Goal: Information Seeking & Learning: Learn about a topic

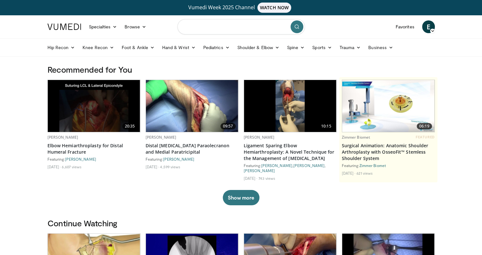
click at [233, 27] on input "Search topics, interventions" at bounding box center [240, 26] width 127 height 15
type input "**********"
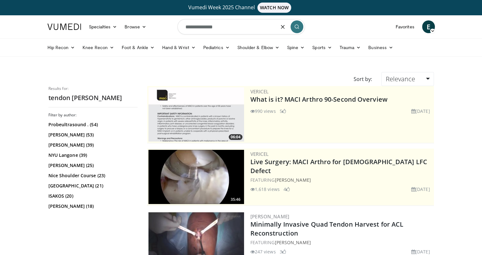
click at [185, 28] on input "**********" at bounding box center [240, 26] width 127 height 15
type input "**********"
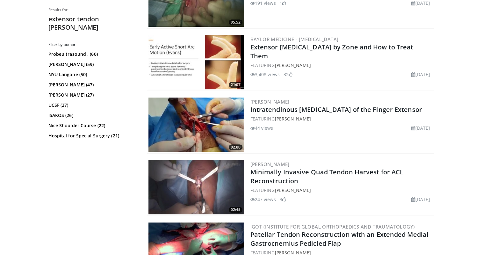
scroll to position [311, 0]
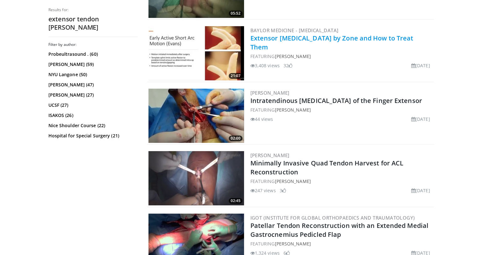
click at [302, 36] on link "Extensor [MEDICAL_DATA] by Zone and How to Treat Them" at bounding box center [331, 43] width 163 height 18
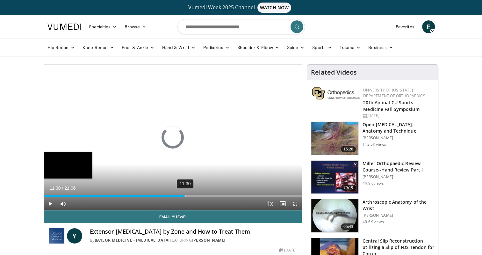
click at [185, 195] on div "11:30" at bounding box center [185, 196] width 1 height 3
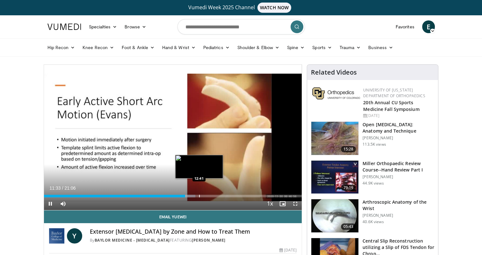
click at [199, 195] on div "Progress Bar" at bounding box center [199, 196] width 1 height 3
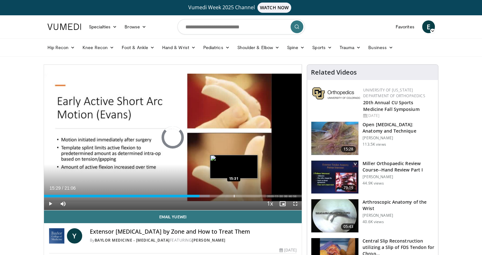
click at [233, 195] on div "Loaded : 64.25% 12:43 15:31" at bounding box center [173, 196] width 258 height 3
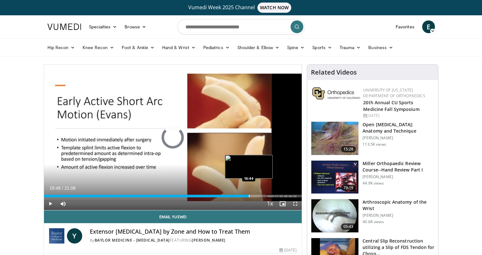
click at [249, 195] on div "Progress Bar" at bounding box center [249, 196] width 1 height 3
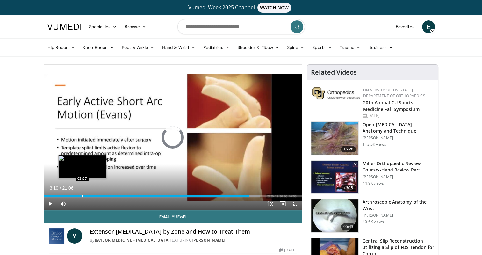
click at [82, 195] on div "03:10" at bounding box center [146, 196] width 205 height 3
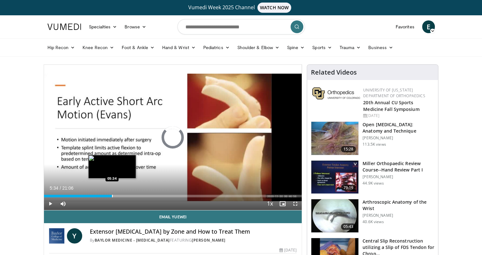
click at [112, 196] on div "Progress Bar" at bounding box center [112, 196] width 1 height 3
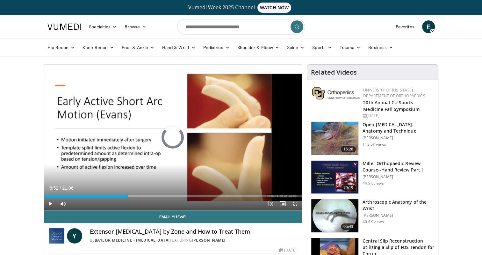
click at [128, 195] on div "Progress Bar" at bounding box center [128, 196] width 1 height 3
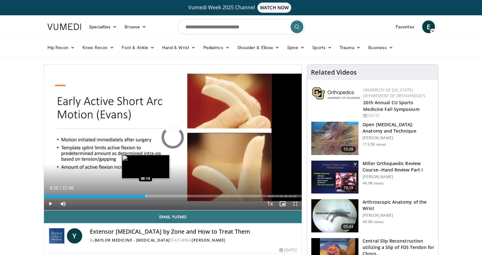
click at [145, 196] on div "Progress Bar" at bounding box center [145, 196] width 1 height 3
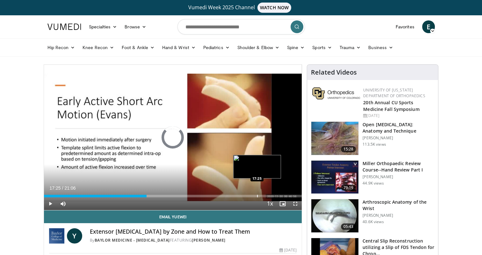
click at [257, 192] on div "Loaded : 0.00% 17:25 17:25" at bounding box center [173, 194] width 258 height 6
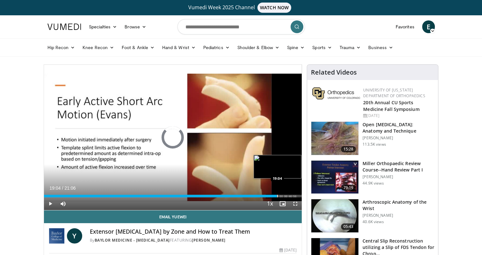
click at [277, 194] on div "Loaded : 86.89% 19:04 19:04" at bounding box center [173, 194] width 258 height 6
click at [284, 194] on div "Loaded : 95.58% 19:41 19:41" at bounding box center [173, 194] width 258 height 6
click at [295, 204] on span "Video Player" at bounding box center [295, 203] width 13 height 13
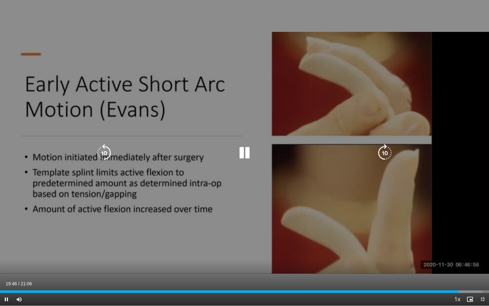
click at [250, 155] on icon "Video Player" at bounding box center [245, 153] width 18 height 18
click at [247, 153] on icon "Video Player" at bounding box center [245, 153] width 18 height 18
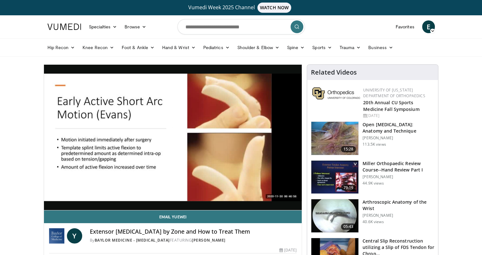
click at [173, 137] on span "Video Player" at bounding box center [173, 137] width 0 height 0
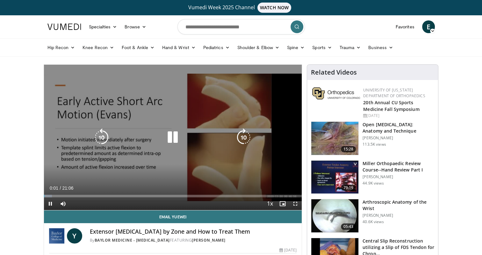
click at [174, 135] on icon "Video Player" at bounding box center [173, 137] width 18 height 18
click at [105, 138] on icon "Video Player" at bounding box center [102, 137] width 18 height 18
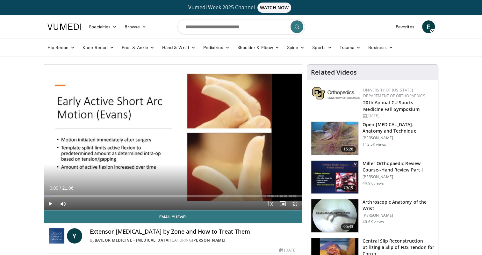
click at [295, 203] on span "Video Player" at bounding box center [295, 203] width 13 height 13
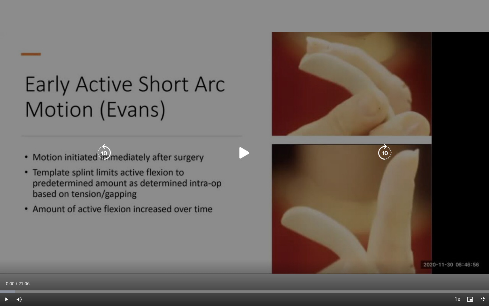
click at [238, 154] on icon "Video Player" at bounding box center [245, 153] width 18 height 18
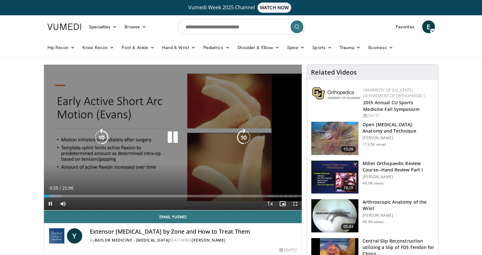
click at [173, 128] on div "10 seconds Tap to unmute" at bounding box center [173, 137] width 258 height 145
click at [170, 134] on icon "Video Player" at bounding box center [173, 137] width 18 height 18
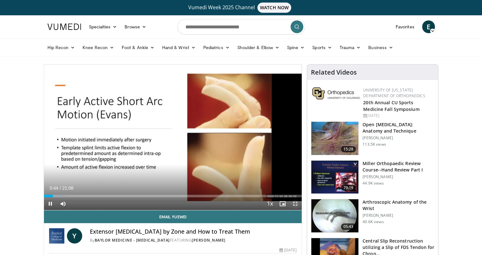
click at [294, 203] on span "Video Player" at bounding box center [295, 203] width 13 height 13
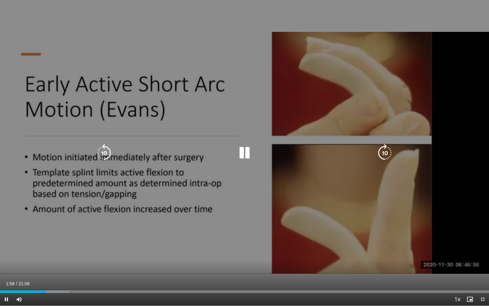
click at [247, 158] on icon "Video Player" at bounding box center [245, 153] width 18 height 18
click at [242, 153] on icon "Video Player" at bounding box center [245, 153] width 18 height 18
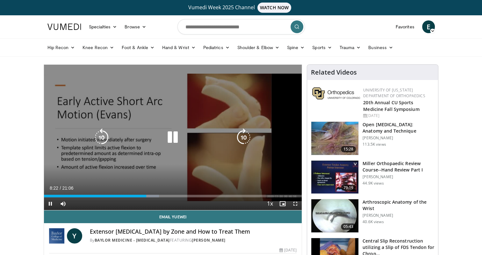
click at [177, 134] on icon "Video Player" at bounding box center [173, 137] width 18 height 18
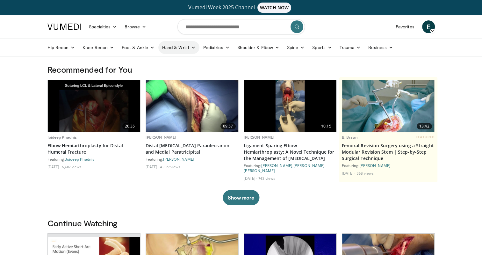
click at [172, 48] on link "Hand & Wrist" at bounding box center [178, 47] width 41 height 13
click at [172, 70] on link "Wrist" at bounding box center [197, 72] width 76 height 10
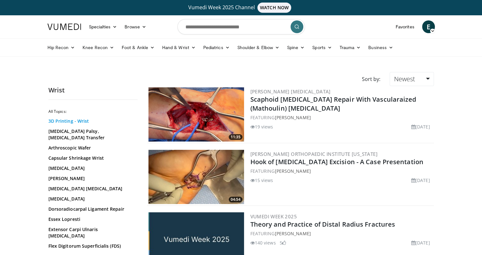
scroll to position [10, 0]
click at [348, 47] on link "Trauma" at bounding box center [350, 47] width 29 height 13
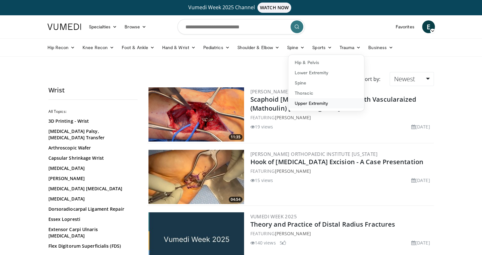
click at [307, 104] on link "Upper Extremity" at bounding box center [326, 103] width 76 height 10
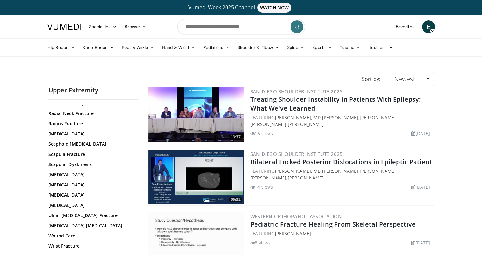
scroll to position [330, 0]
click at [62, 235] on link "Wound Care" at bounding box center [91, 235] width 86 height 6
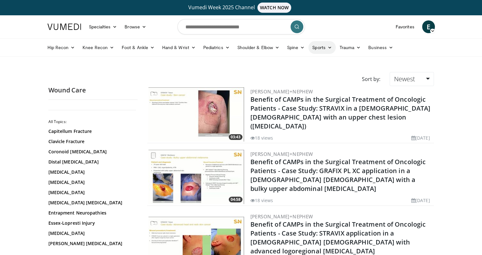
click at [318, 48] on link "Sports" at bounding box center [321, 47] width 27 height 13
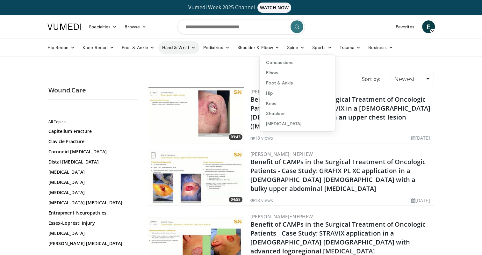
click at [177, 50] on link "Hand & Wrist" at bounding box center [178, 47] width 41 height 13
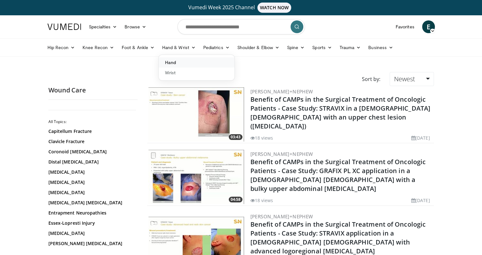
click at [171, 63] on link "Hand" at bounding box center [197, 62] width 76 height 10
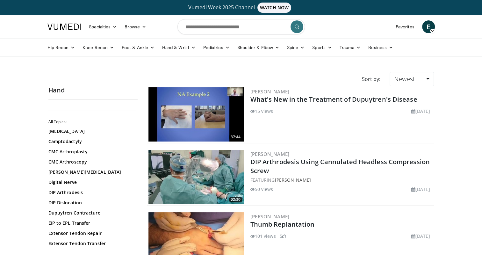
scroll to position [75, 0]
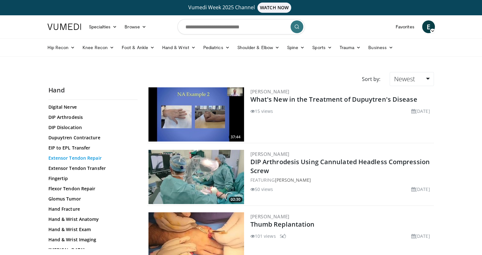
click at [79, 158] on link "Extensor Tendon Repair" at bounding box center [91, 158] width 86 height 6
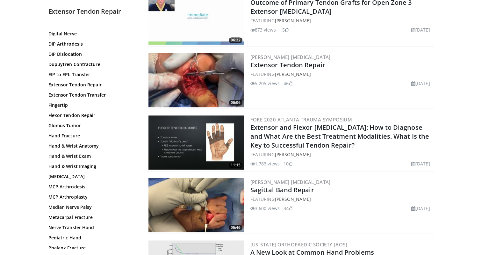
scroll to position [909, 0]
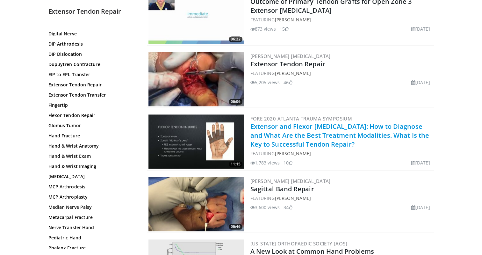
click at [276, 134] on link "Extensor and Flexor Tendon Injuries: How to Diagnose and What Are the Best Trea…" at bounding box center [339, 135] width 179 height 26
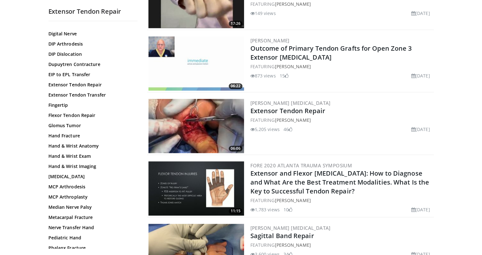
scroll to position [862, 0]
click at [225, 117] on img at bounding box center [196, 126] width 96 height 54
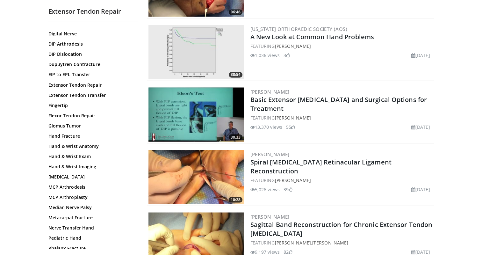
scroll to position [1123, 0]
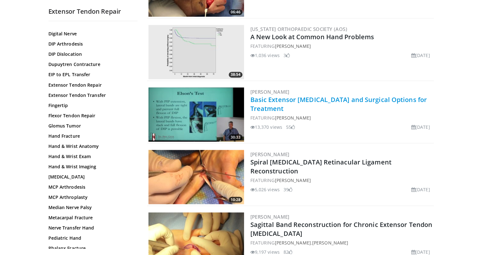
click at [275, 95] on link "Basic Extensor [MEDICAL_DATA] and Surgical Options for Treatment" at bounding box center [338, 104] width 176 height 18
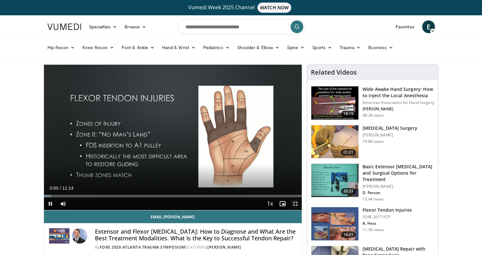
click at [295, 201] on span "Video Player" at bounding box center [295, 203] width 13 height 13
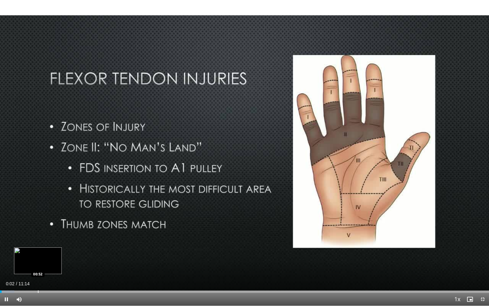
click at [38, 254] on div "Progress Bar" at bounding box center [38, 291] width 1 height 3
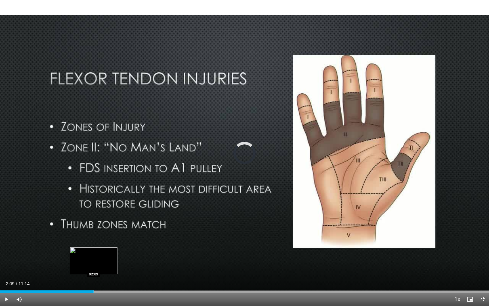
click at [94, 254] on div "Progress Bar" at bounding box center [94, 291] width 1 height 3
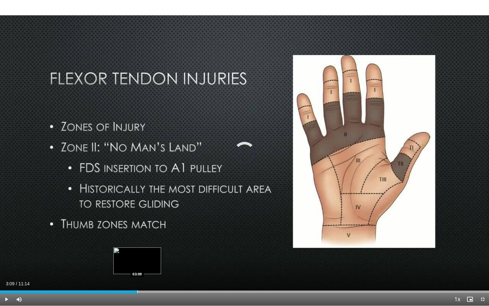
click at [137, 254] on div "Progress Bar" at bounding box center [137, 291] width 1 height 3
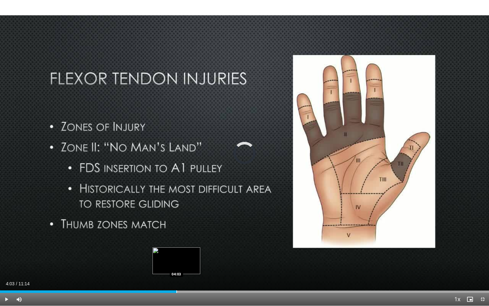
click at [176, 254] on div "Progress Bar" at bounding box center [176, 291] width 1 height 3
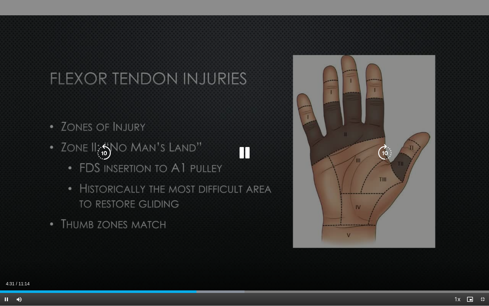
click at [247, 152] on icon "Video Player" at bounding box center [245, 153] width 18 height 18
click at [252, 149] on icon "Video Player" at bounding box center [245, 153] width 18 height 18
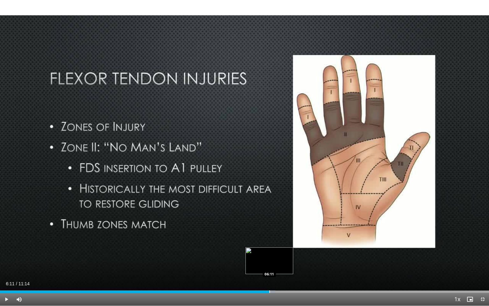
click at [269, 254] on div "Progress Bar" at bounding box center [269, 291] width 1 height 3
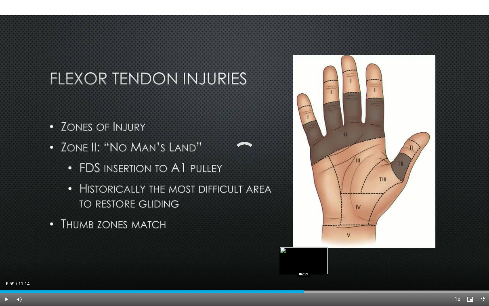
click at [303, 254] on div "Loaded : 57.79% 06:13 06:59" at bounding box center [244, 290] width 489 height 6
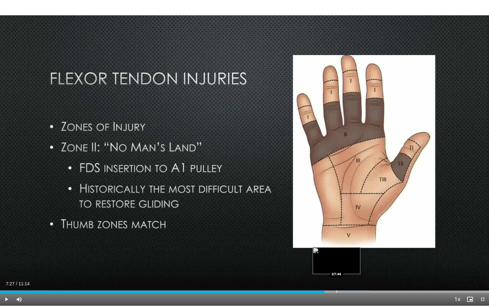
click at [336, 254] on div "Loaded : 75.58% 07:27 07:44" at bounding box center [244, 290] width 489 height 6
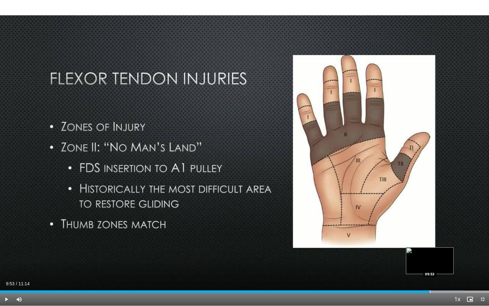
click at [430, 254] on div "Loaded : 94.84% 09:53 09:53" at bounding box center [244, 290] width 489 height 6
click at [449, 254] on div "Progress Bar" at bounding box center [449, 291] width 1 height 3
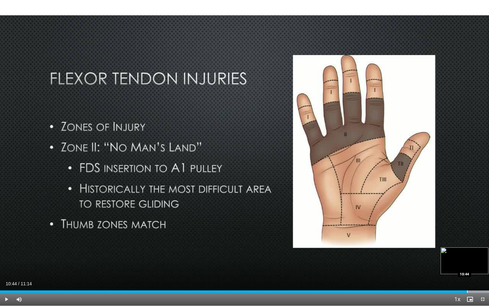
click at [467, 254] on div "Progress Bar" at bounding box center [467, 291] width 1 height 3
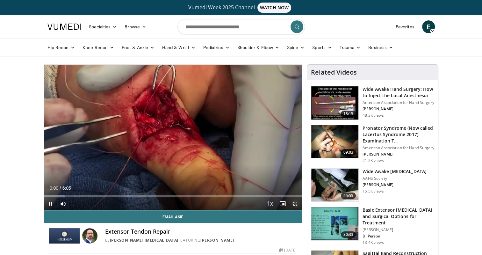
click at [298, 201] on span "Video Player" at bounding box center [295, 203] width 13 height 13
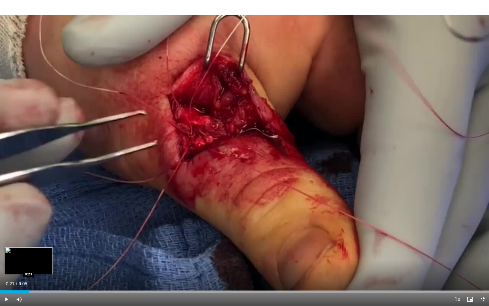
click at [29, 254] on div "Loaded : 13.63% 0:08 0:21" at bounding box center [244, 290] width 489 height 6
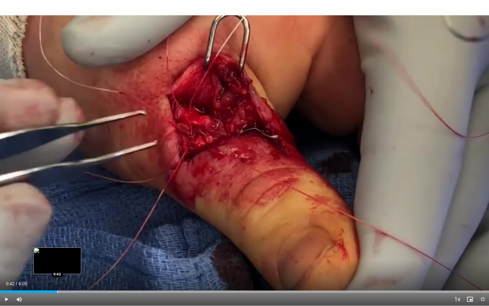
click at [57, 254] on div "Loaded : 21.83% 0:42 0:42" at bounding box center [244, 290] width 489 height 6
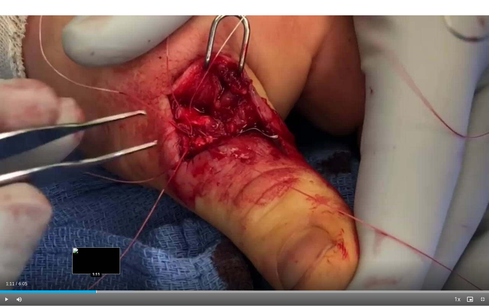
click at [96, 254] on div "Progress Bar" at bounding box center [96, 291] width 1 height 3
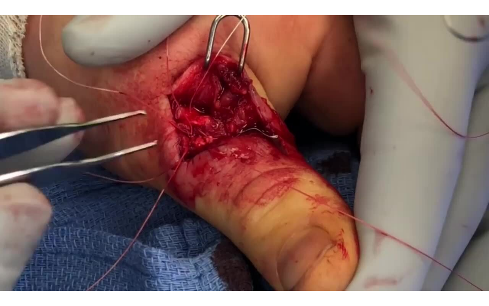
click at [82, 254] on video-js "**********" at bounding box center [244, 153] width 489 height 306
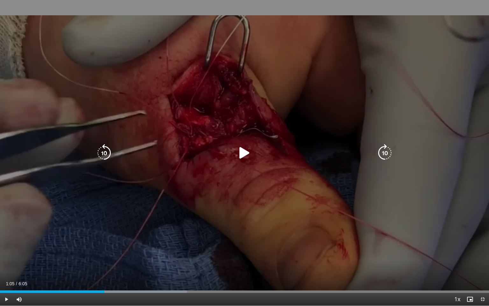
click at [87, 254] on div "1:05" at bounding box center [52, 291] width 104 height 3
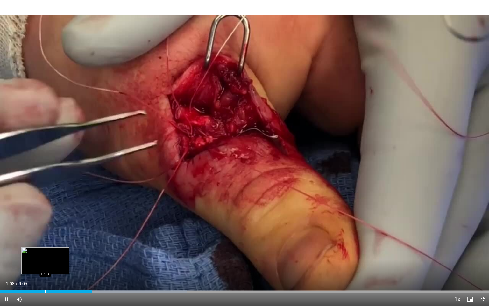
click at [45, 254] on div "Loaded : 38.21% 1:08 0:33" at bounding box center [244, 290] width 489 height 6
click at [61, 254] on div "Progress Bar" at bounding box center [61, 291] width 1 height 3
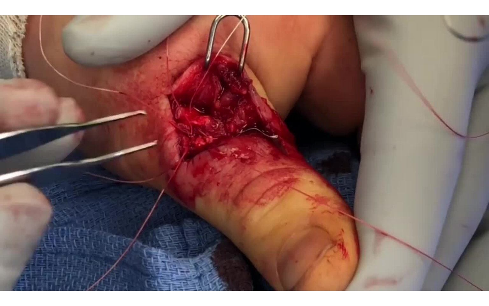
click at [73, 254] on div "10 seconds Tap to unmute" at bounding box center [244, 152] width 489 height 305
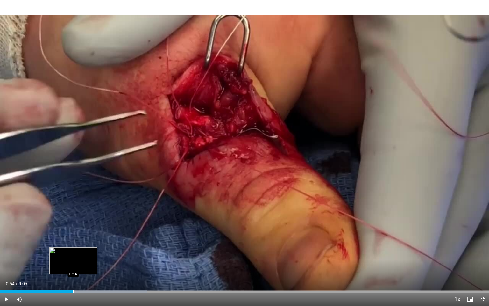
click at [73, 254] on div "Progress Bar" at bounding box center [73, 291] width 1 height 3
click at [61, 254] on div "Progress Bar" at bounding box center [61, 291] width 1 height 3
click at [57, 254] on div "Loaded : 32.75% 0:45 0:42" at bounding box center [244, 290] width 489 height 6
click at [5, 254] on span "Video Player" at bounding box center [6, 299] width 13 height 13
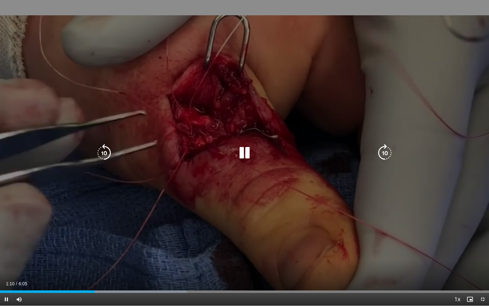
click at [248, 152] on icon "Video Player" at bounding box center [245, 153] width 18 height 18
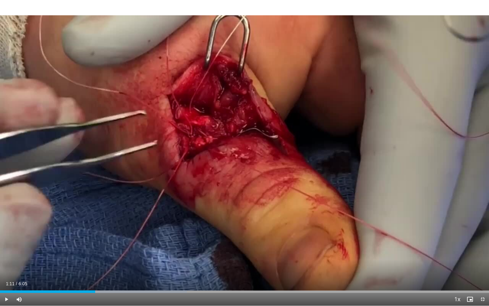
click at [248, 152] on div "10 seconds Tap to unmute" at bounding box center [244, 152] width 489 height 305
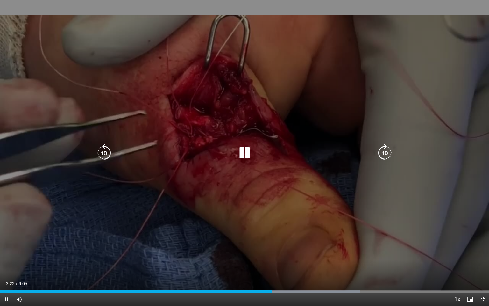
click at [249, 149] on icon "Video Player" at bounding box center [245, 153] width 18 height 18
click at [242, 152] on icon "Video Player" at bounding box center [245, 153] width 18 height 18
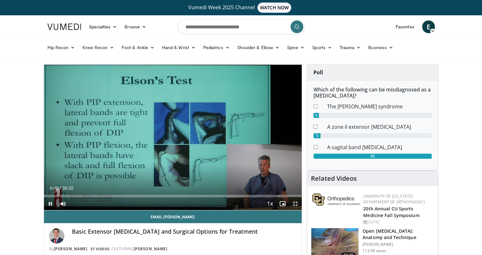
click at [296, 202] on span "Video Player" at bounding box center [295, 203] width 13 height 13
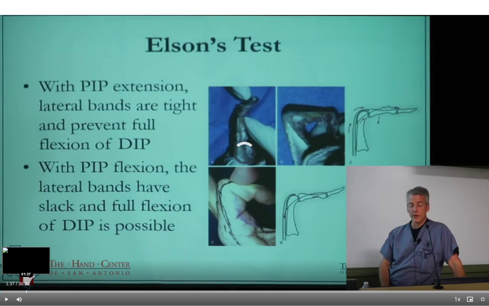
click at [26, 254] on div "Progress Bar" at bounding box center [26, 291] width 1 height 3
click at [38, 254] on div "Progress Bar" at bounding box center [38, 291] width 1 height 3
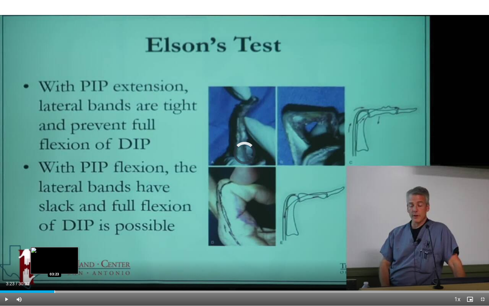
click at [54, 254] on div "Progress Bar" at bounding box center [54, 291] width 1 height 3
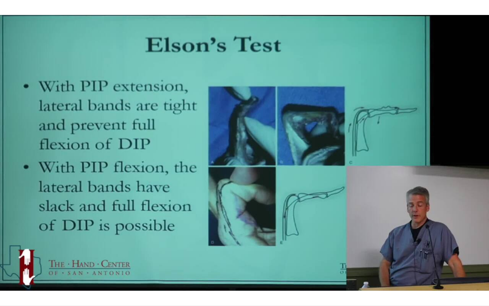
click at [80, 254] on video-js "**********" at bounding box center [244, 153] width 489 height 306
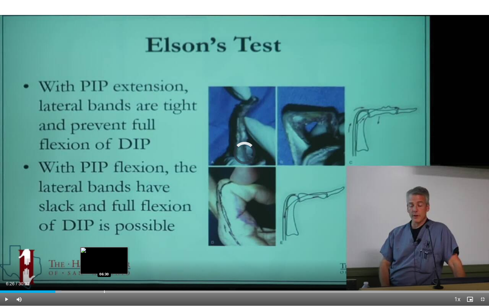
click at [103, 254] on div "Loaded : 12.57% 03:27 06:30" at bounding box center [244, 291] width 489 height 3
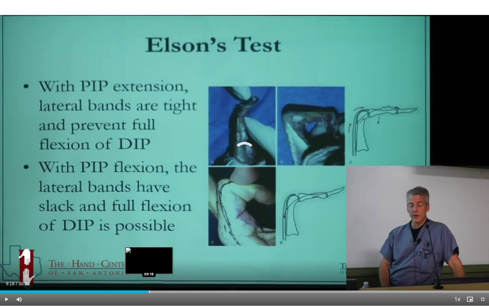
click at [149, 254] on div "Progress Bar" at bounding box center [149, 291] width 1 height 3
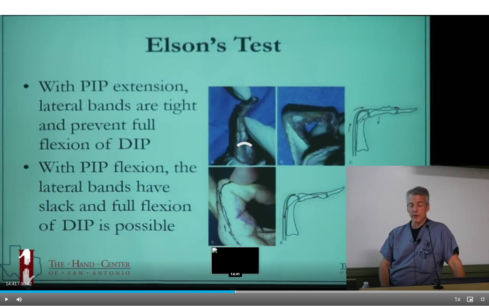
click at [235, 254] on div "Progress Bar" at bounding box center [235, 291] width 1 height 3
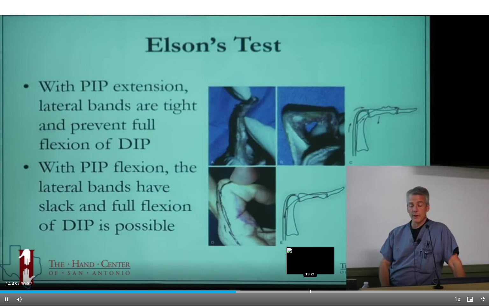
click at [310, 254] on div "Progress Bar" at bounding box center [310, 291] width 1 height 3
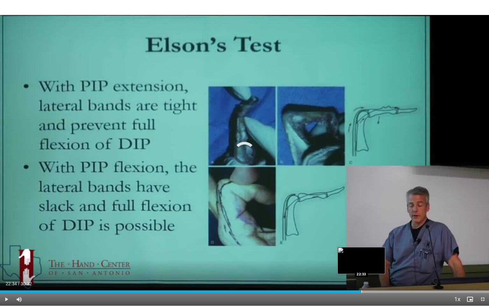
click at [362, 254] on div "Loaded : 65.02% 22:34 22:33" at bounding box center [244, 290] width 489 height 6
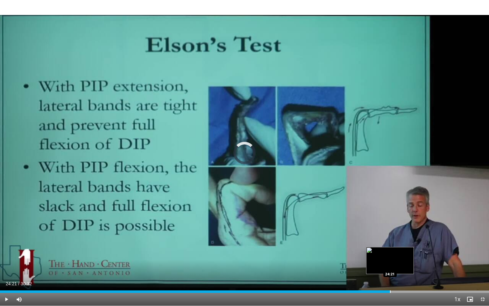
click at [390, 254] on div "Progress Bar" at bounding box center [390, 291] width 1 height 3
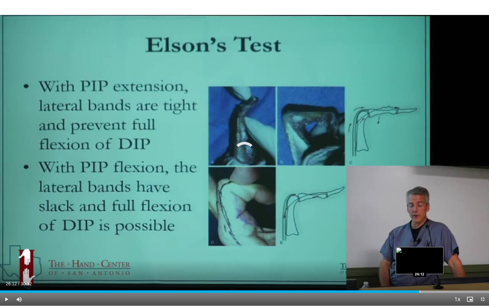
click at [420, 254] on div "Progress Bar" at bounding box center [420, 291] width 1 height 3
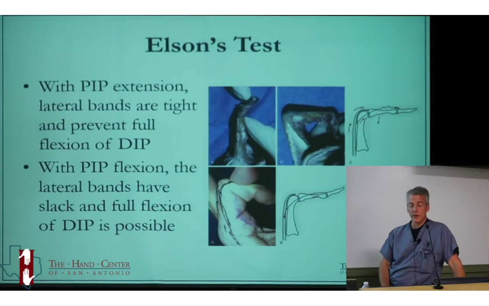
click at [438, 254] on video-js "**********" at bounding box center [244, 153] width 489 height 306
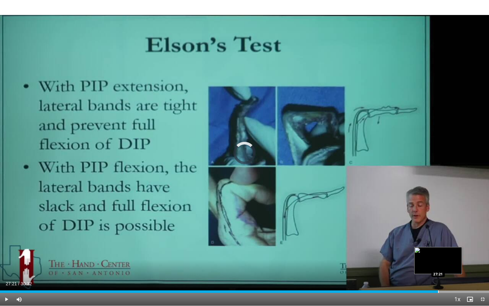
click at [438, 254] on div "Progress Bar" at bounding box center [438, 291] width 1 height 3
click at [425, 254] on div "Progress Bar" at bounding box center [425, 291] width 1 height 3
click at [415, 254] on div "Progress Bar" at bounding box center [415, 291] width 1 height 3
click at [435, 254] on div "Progress Bar" at bounding box center [435, 291] width 1 height 3
click at [450, 254] on div "Progress Bar" at bounding box center [449, 291] width 1 height 3
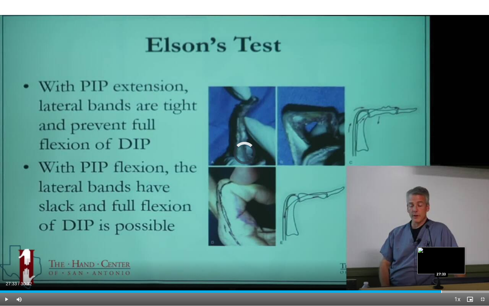
click at [441, 254] on div "Progress Bar" at bounding box center [441, 291] width 1 height 3
click at [446, 254] on div "Progress Bar" at bounding box center [446, 291] width 1 height 3
click at [457, 254] on div "Progress Bar" at bounding box center [457, 291] width 1 height 3
click at [464, 254] on video-js "**********" at bounding box center [244, 153] width 489 height 306
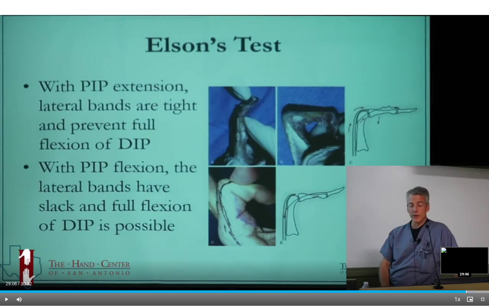
click at [466, 254] on div "Progress Bar" at bounding box center [466, 291] width 1 height 3
click at [475, 254] on div "Loaded : 97.80% 29:09 29:39" at bounding box center [244, 290] width 489 height 6
click at [481, 254] on div "Progress Bar" at bounding box center [482, 291] width 1 height 3
click at [473, 254] on div "Progress Bar" at bounding box center [473, 291] width 1 height 3
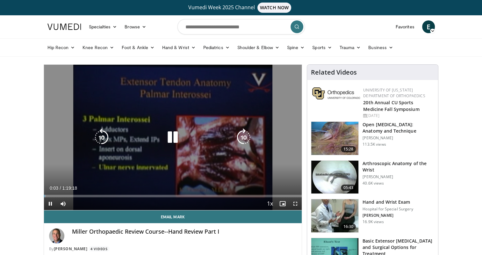
click at [182, 136] on div "Video Player" at bounding box center [172, 137] width 155 height 13
